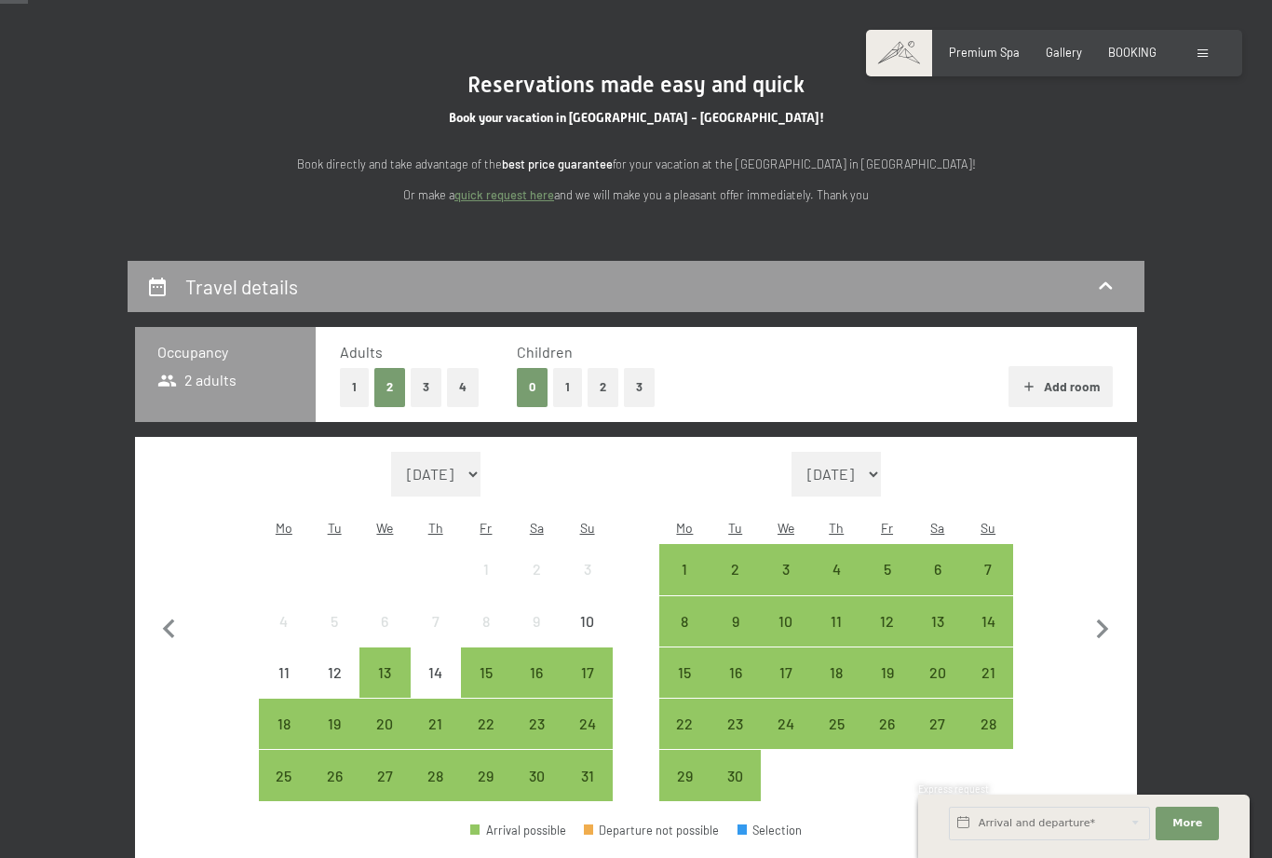
click at [328, 716] on div "19" at bounding box center [334, 739] width 47 height 47
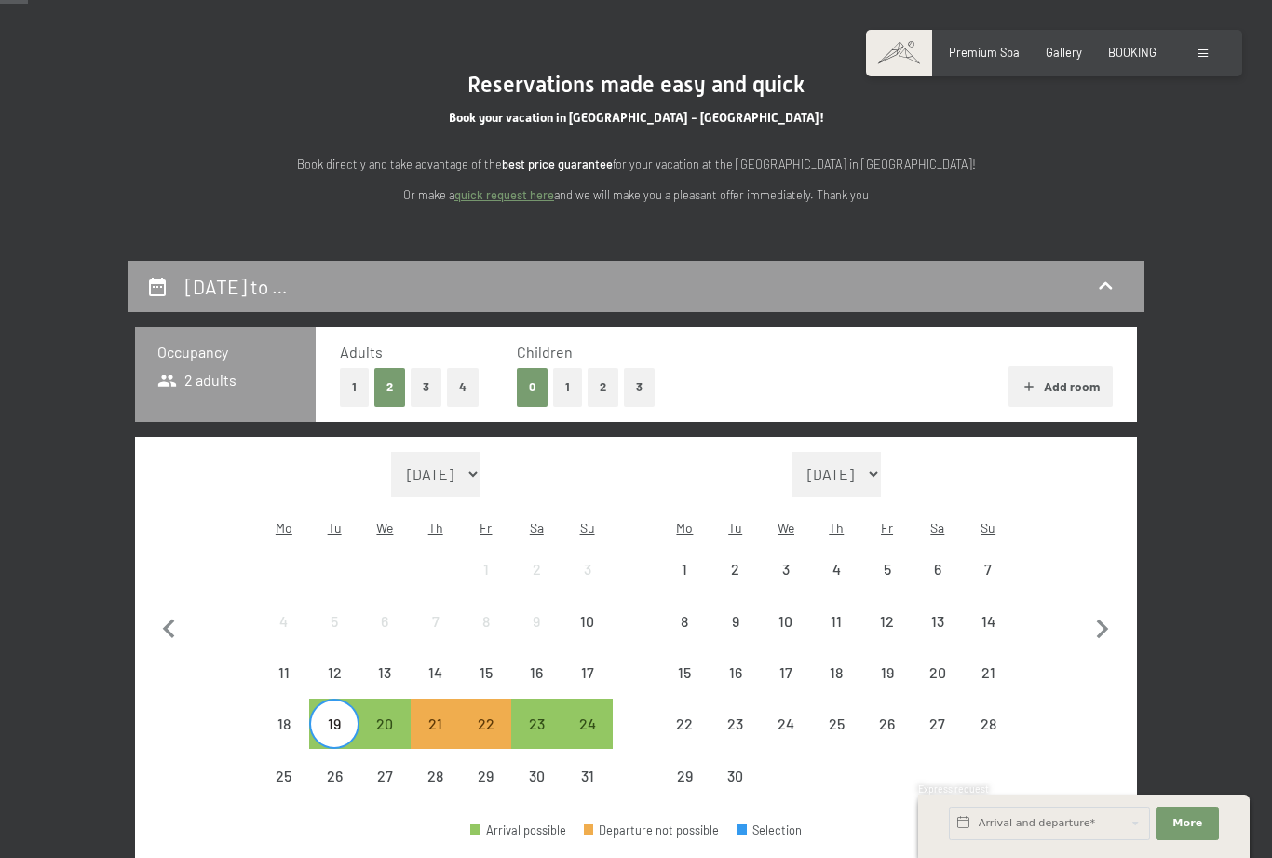
click at [491, 716] on div "22" at bounding box center [486, 739] width 47 height 47
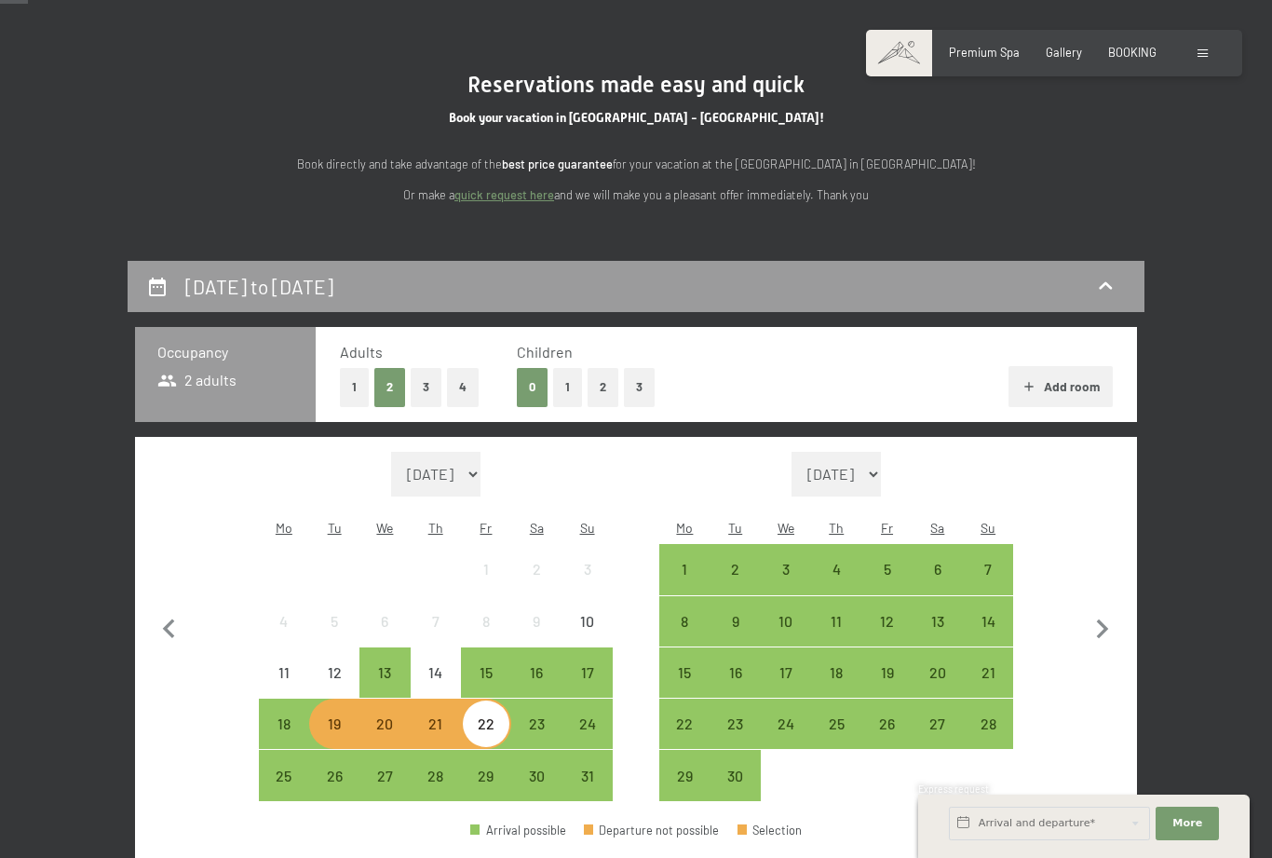
click at [277, 716] on div "18" at bounding box center [284, 739] width 47 height 47
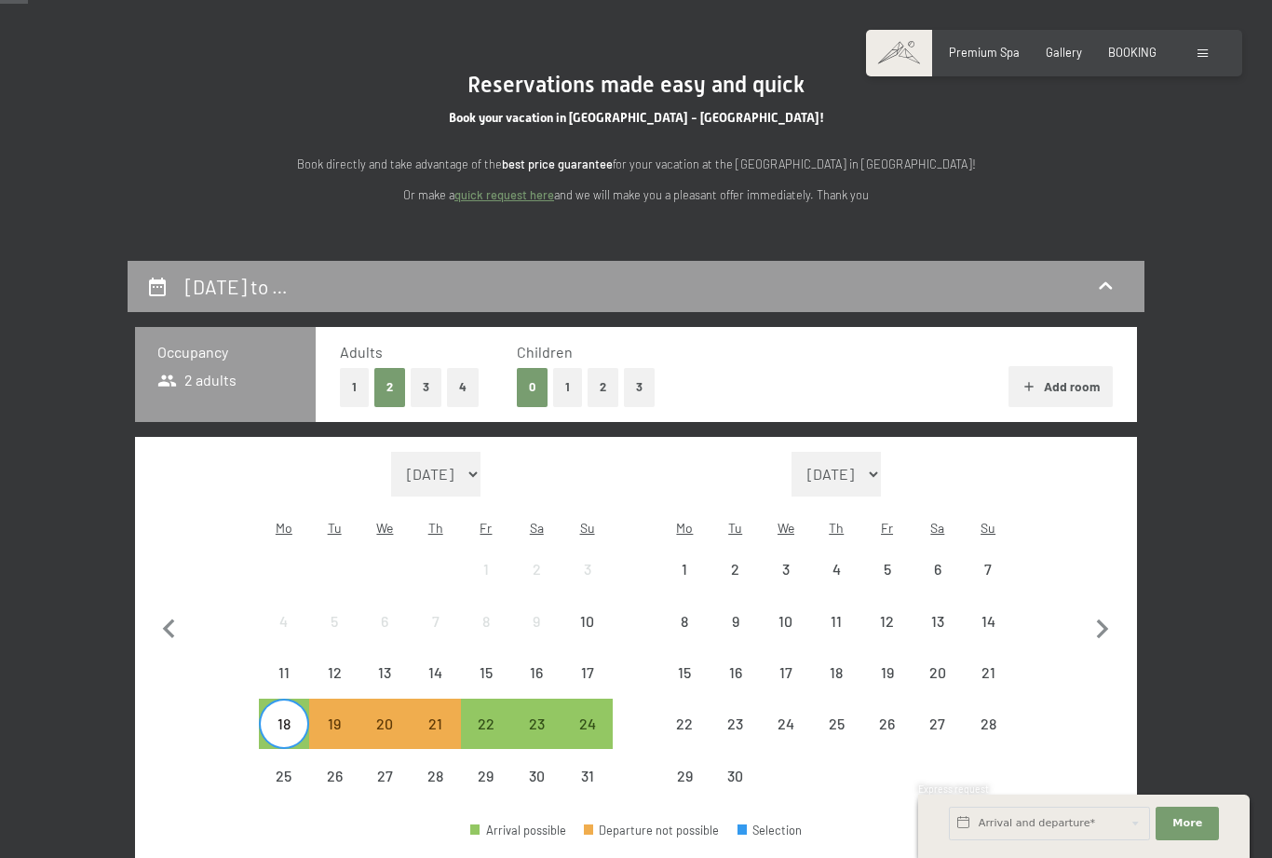
click at [435, 665] on div "14" at bounding box center [435, 688] width 47 height 47
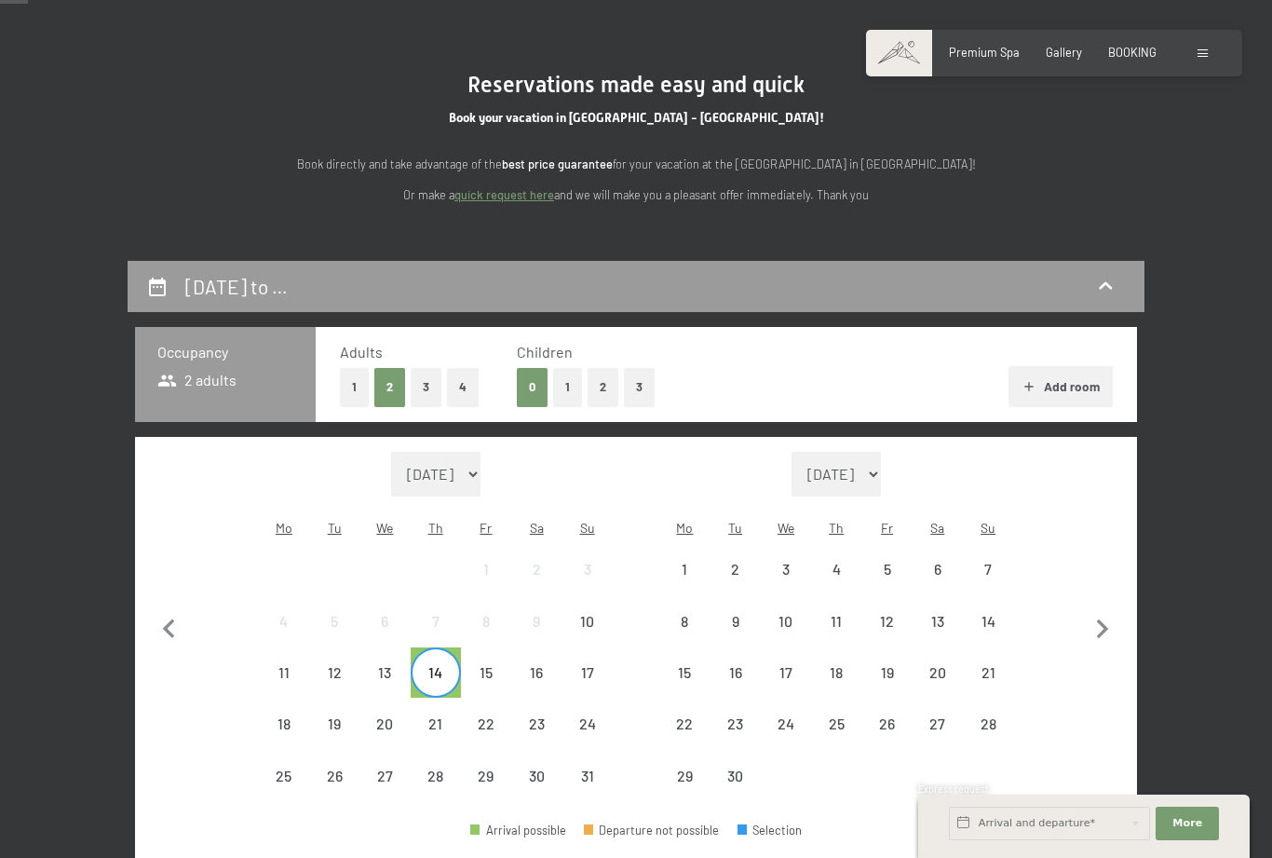
click at [495, 665] on div "15" at bounding box center [486, 688] width 47 height 47
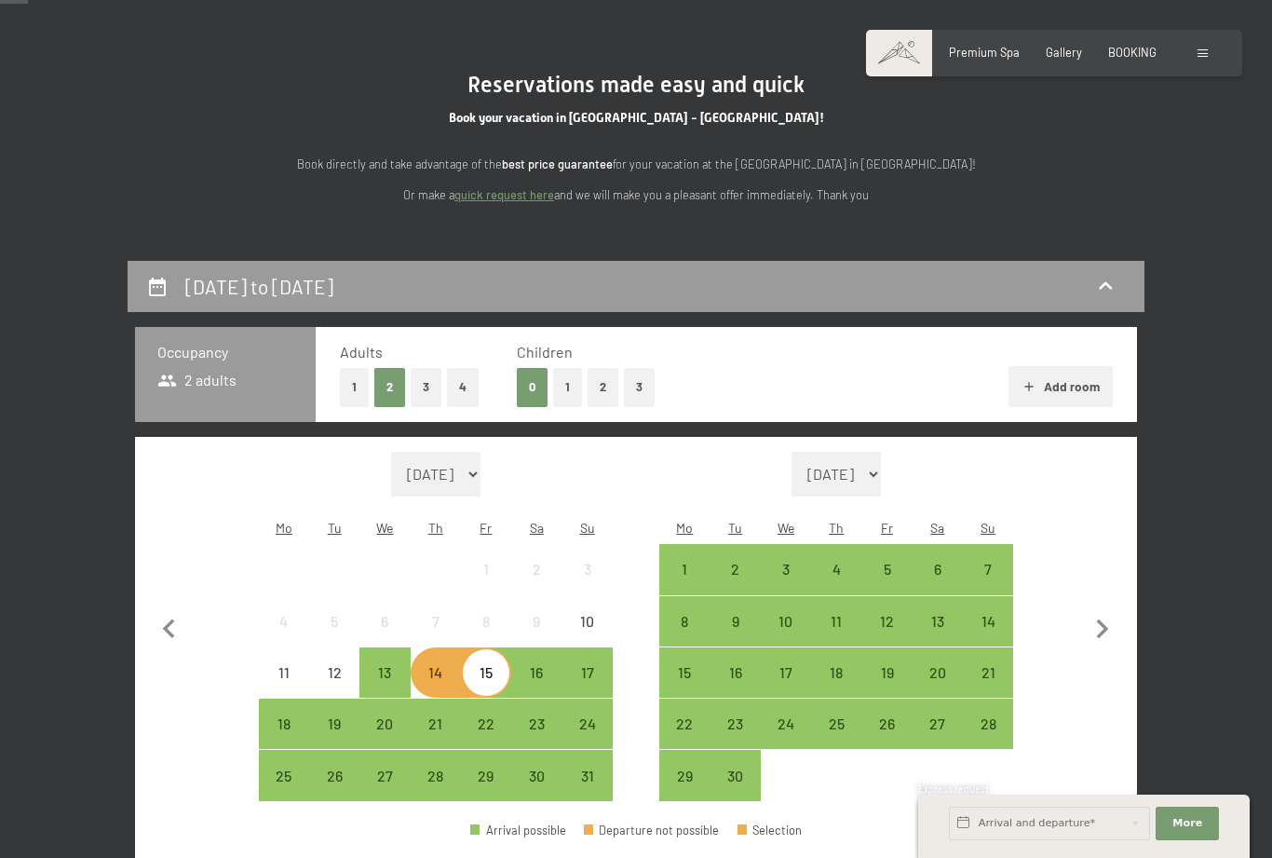
click at [484, 665] on div "15" at bounding box center [486, 688] width 47 height 47
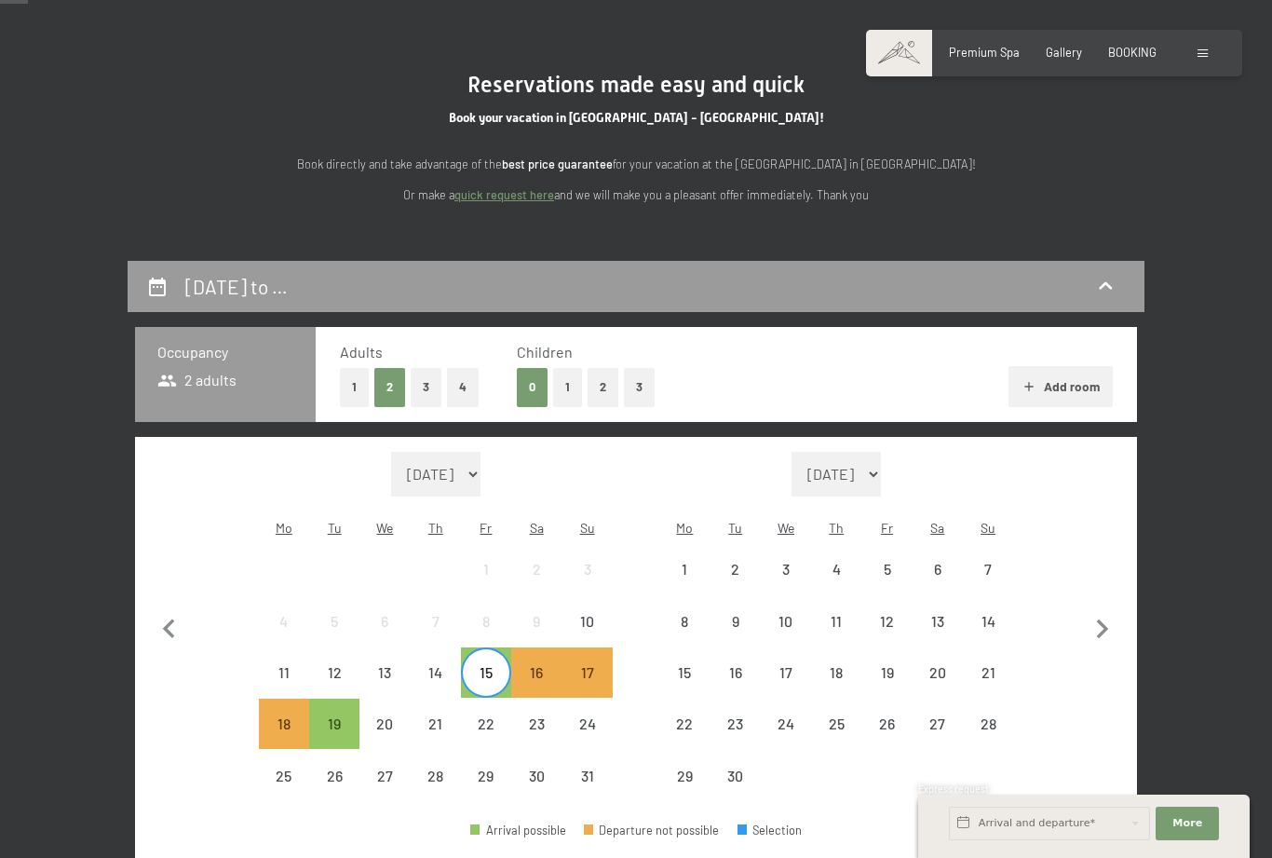
click at [538, 665] on div "16" at bounding box center [536, 688] width 47 height 47
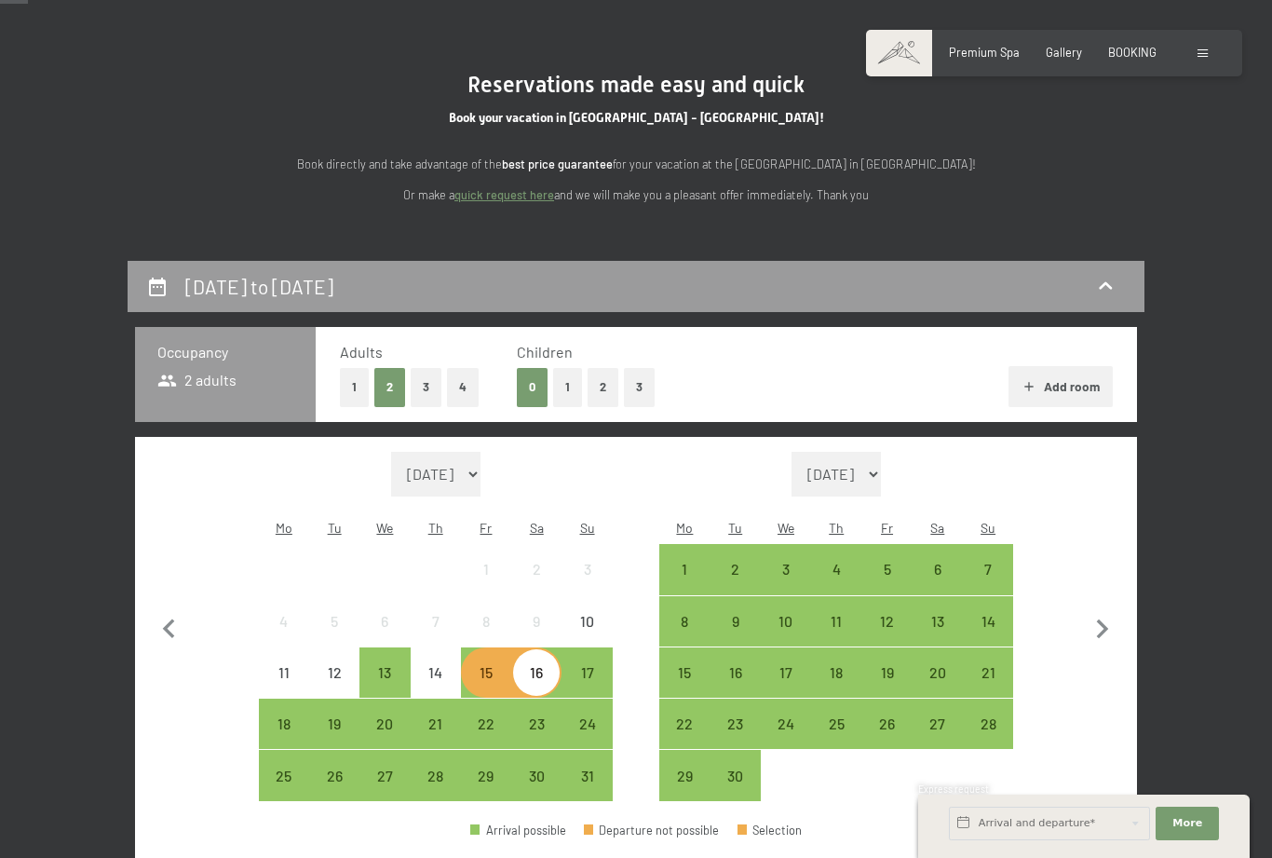
click at [328, 716] on div "19" at bounding box center [334, 739] width 47 height 47
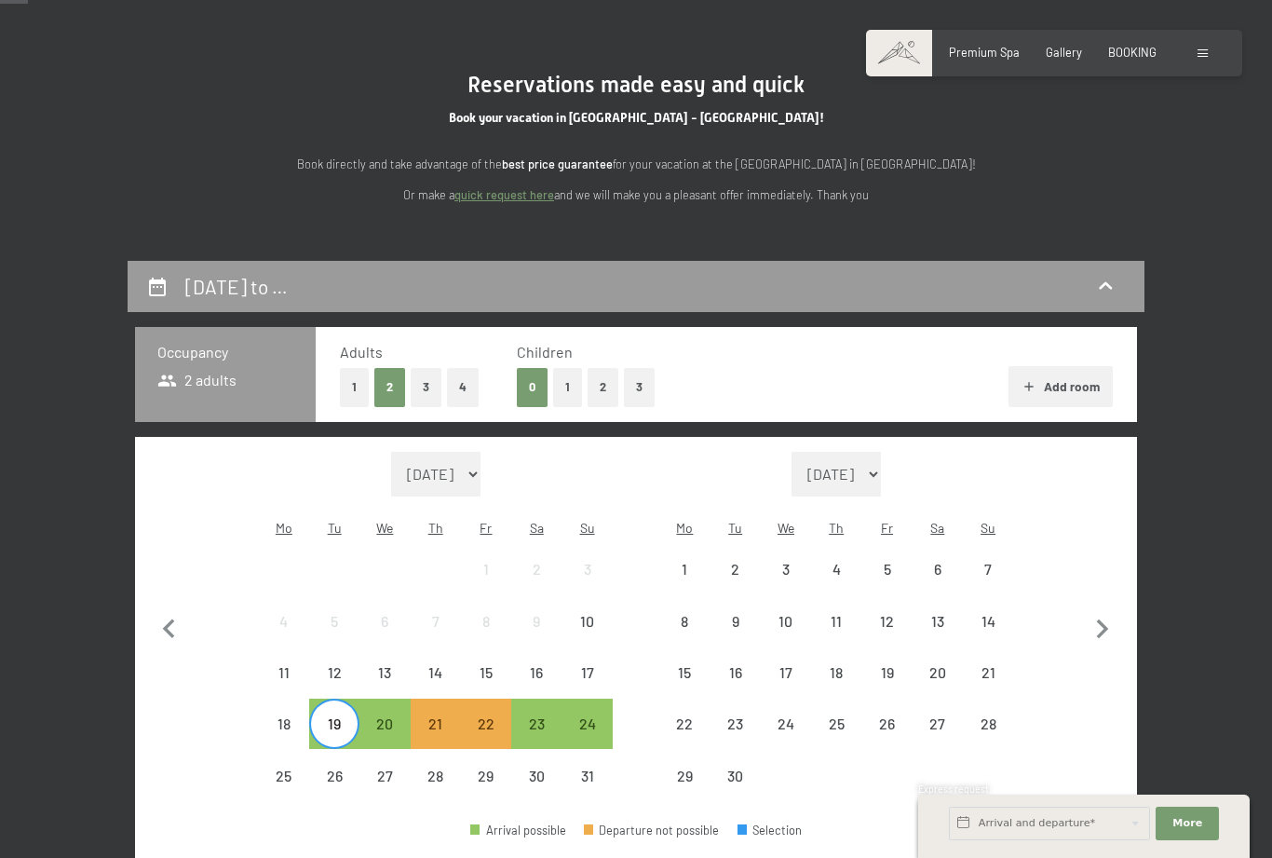
click at [388, 716] on div "20" at bounding box center [384, 739] width 47 height 47
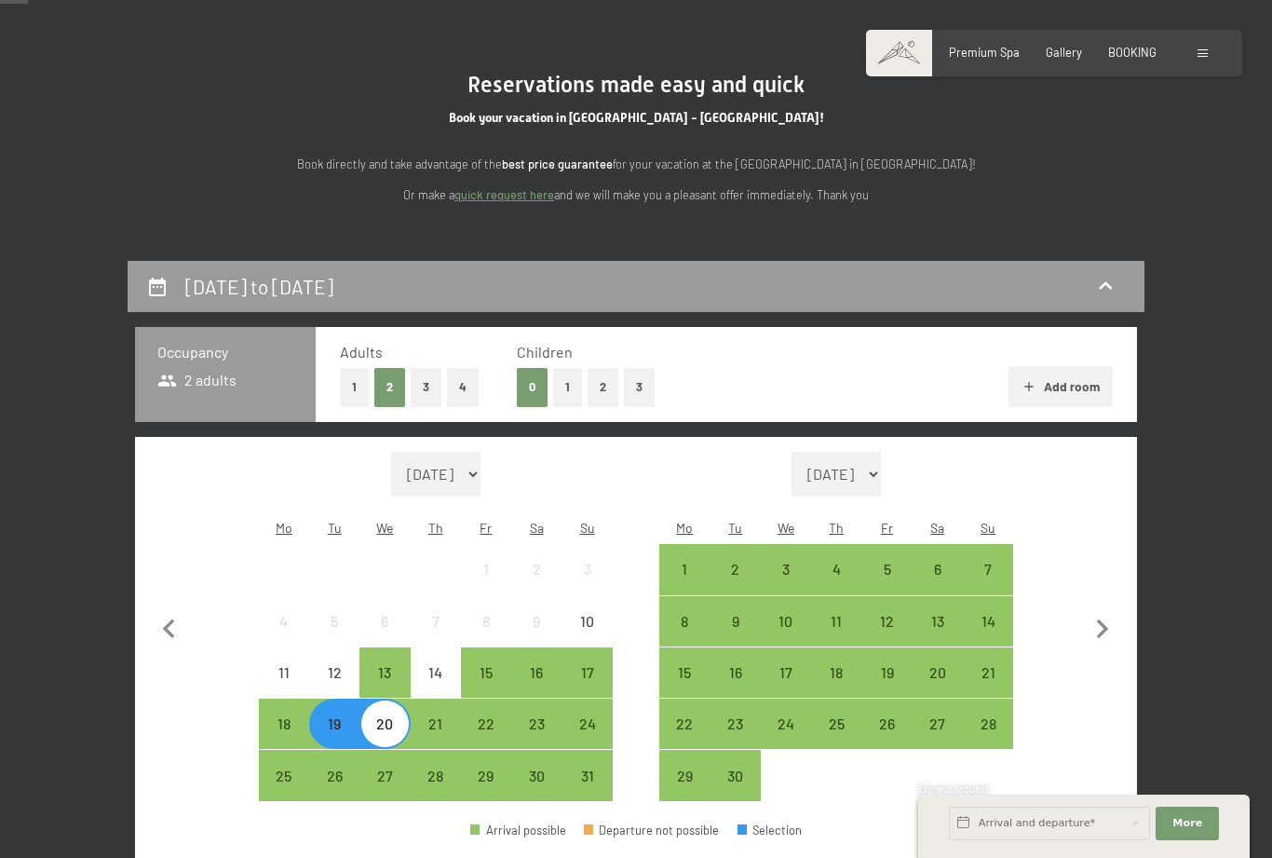
click at [391, 716] on div "20" at bounding box center [384, 739] width 47 height 47
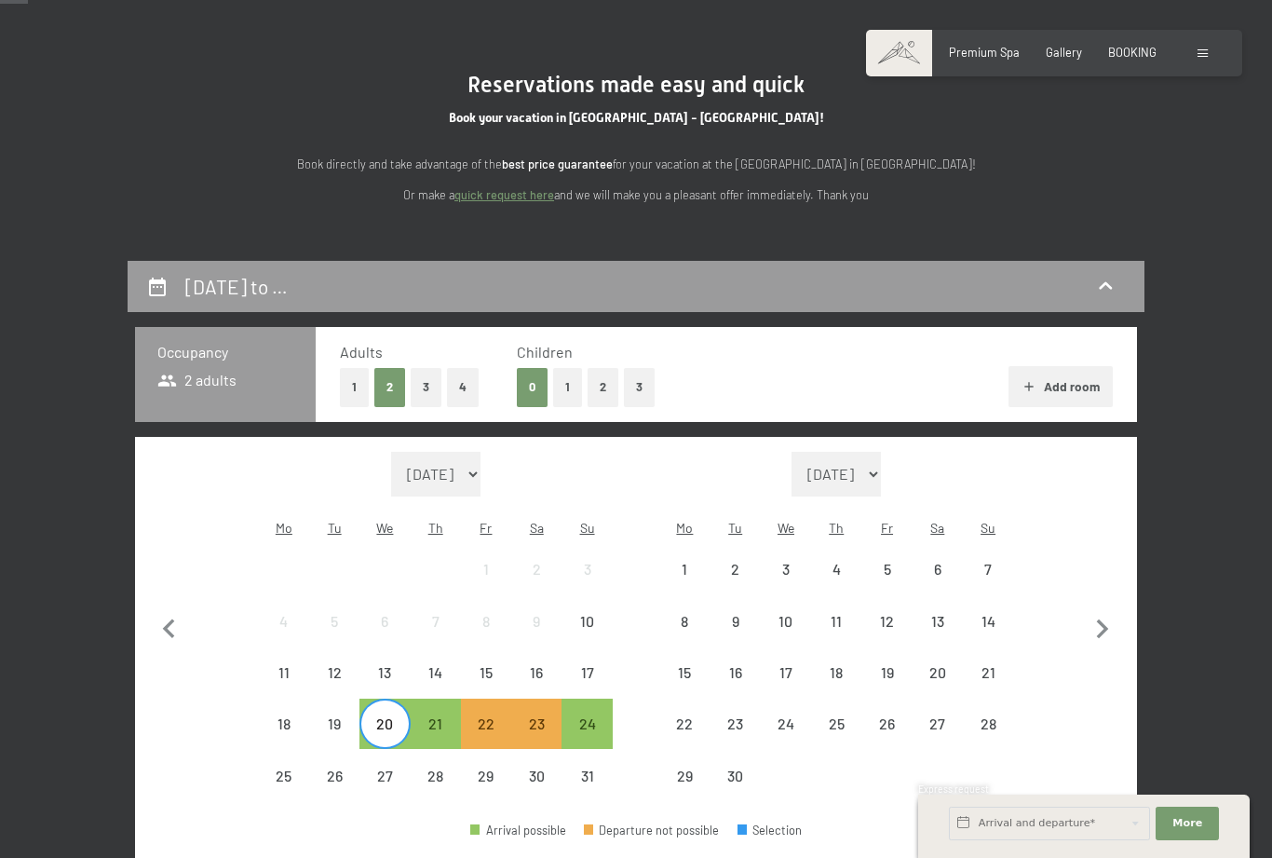
click at [439, 716] on div "21" at bounding box center [435, 739] width 47 height 47
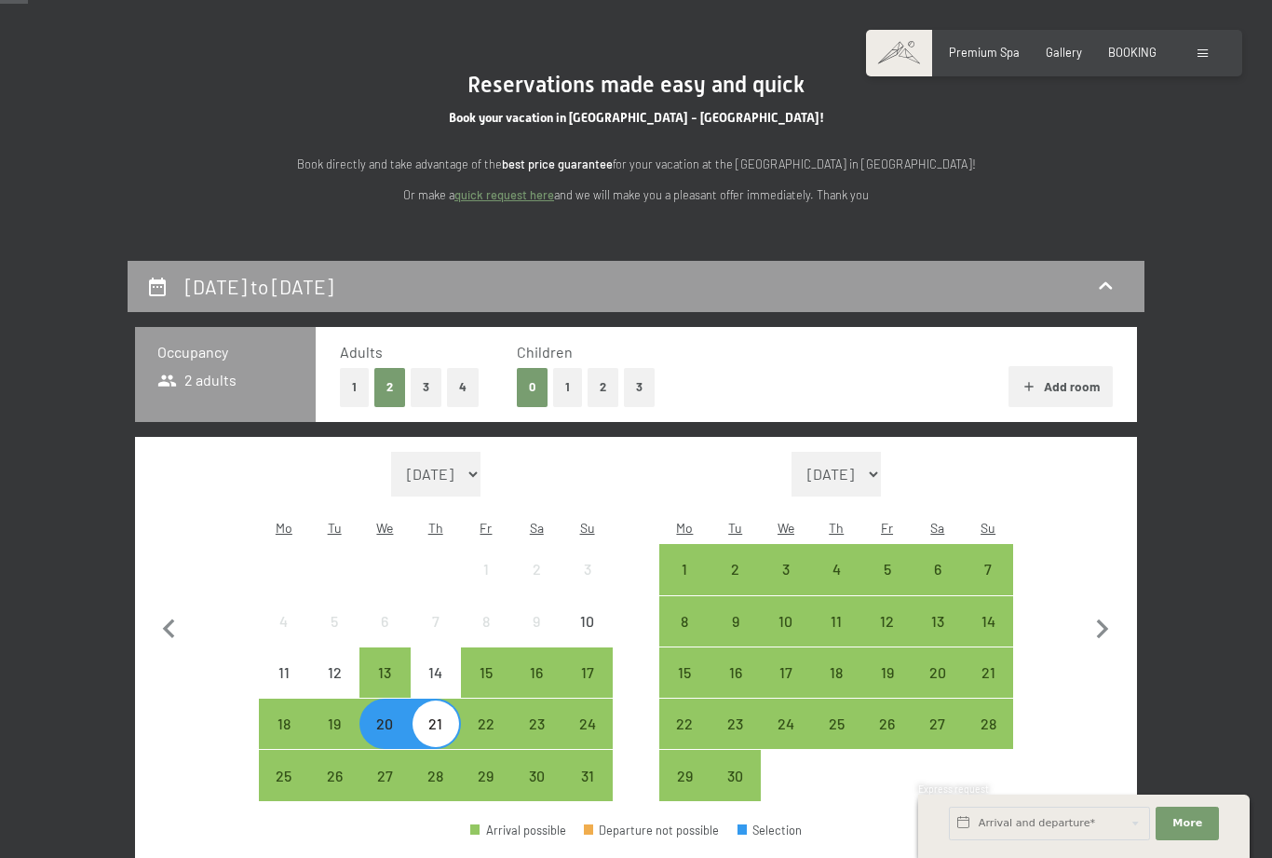
click at [338, 716] on div "19" at bounding box center [334, 739] width 47 height 47
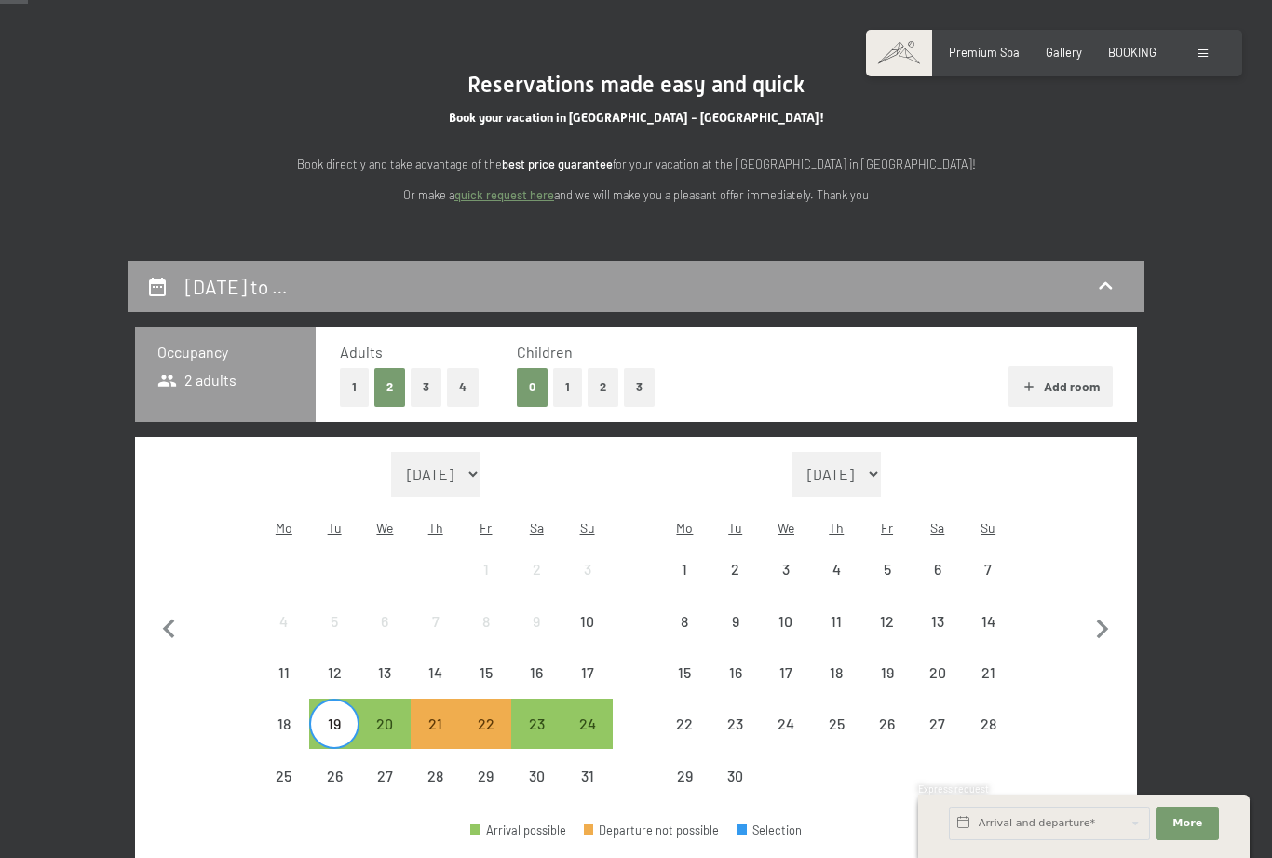
click at [443, 716] on div "21" at bounding box center [435, 739] width 47 height 47
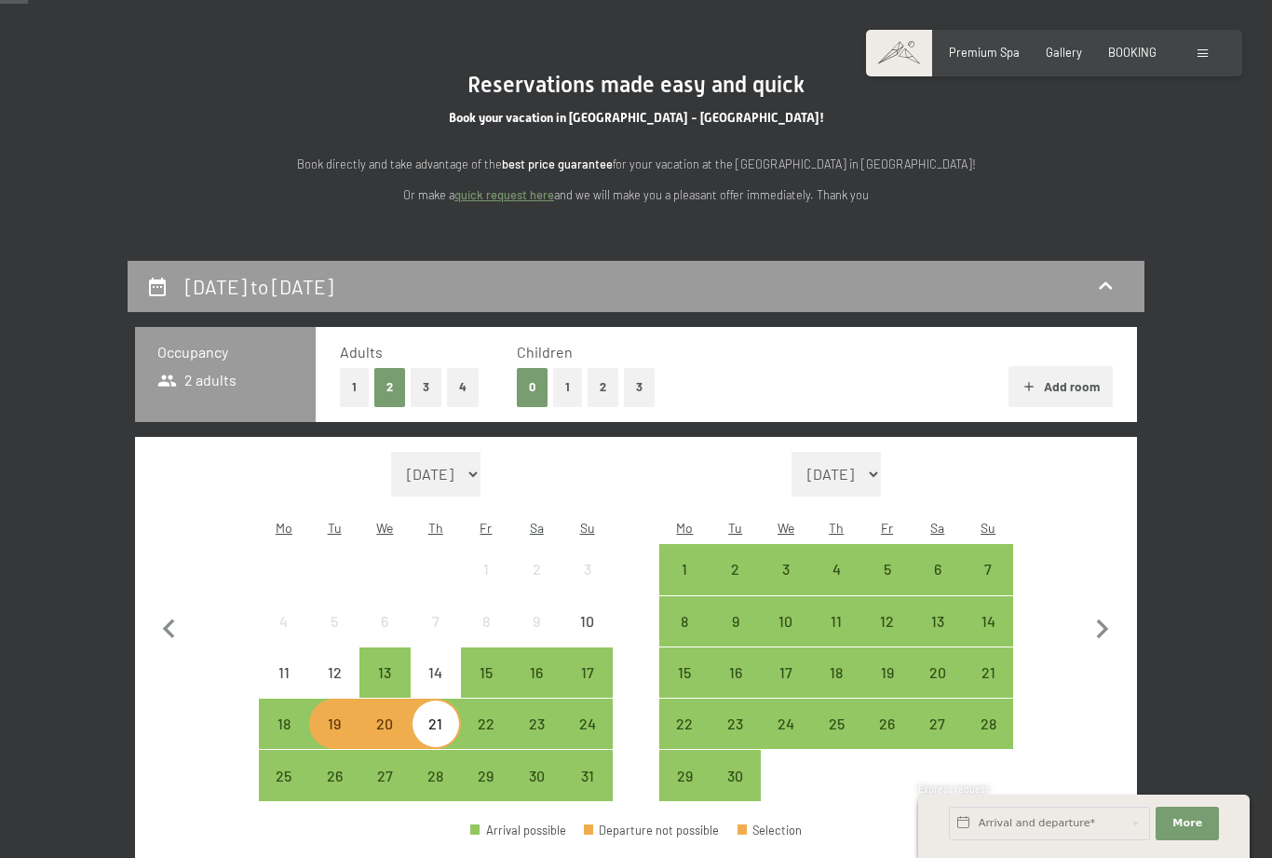
click at [334, 716] on div "19" at bounding box center [334, 739] width 47 height 47
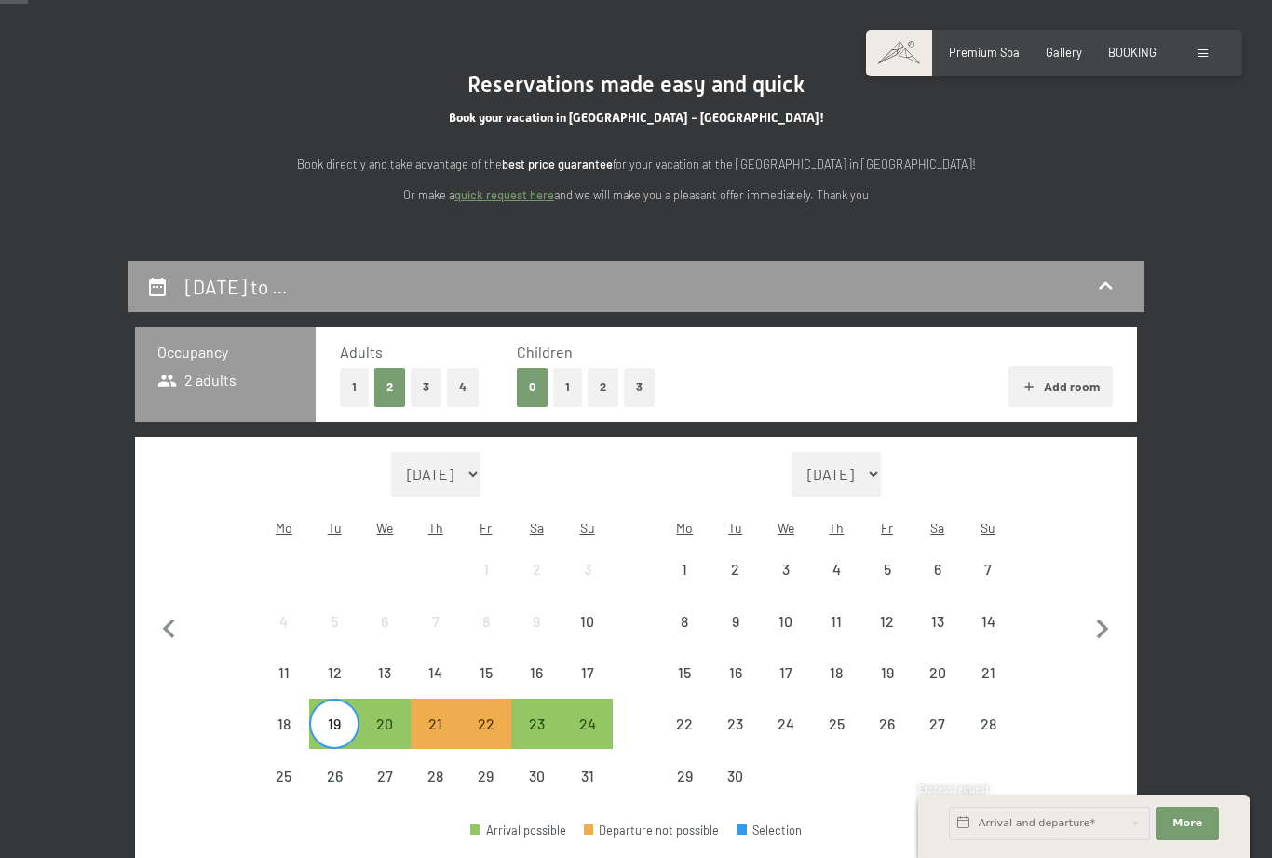
click at [543, 716] on div "23" at bounding box center [536, 739] width 47 height 47
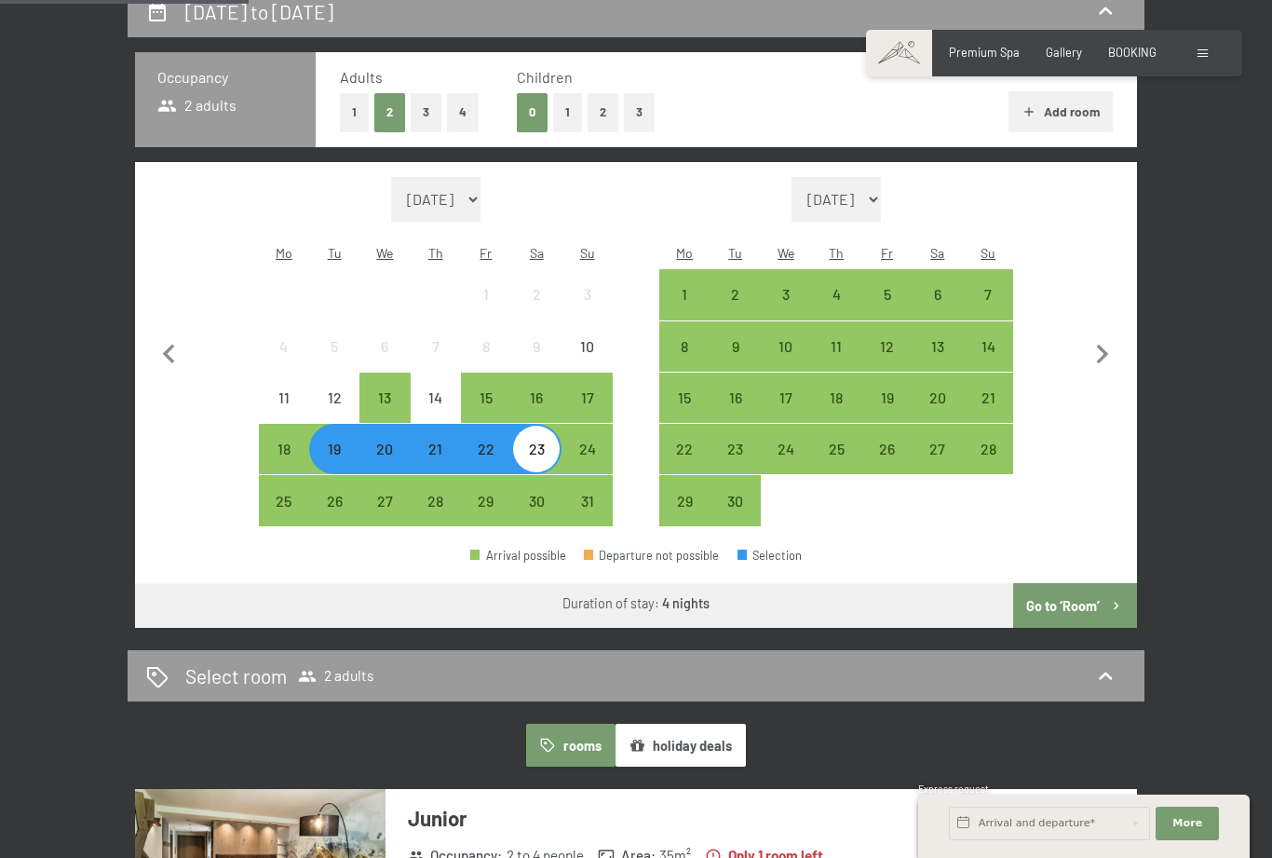
click at [1108, 598] on icon "button" at bounding box center [1116, 606] width 16 height 16
